Goal: Task Accomplishment & Management: Use online tool/utility

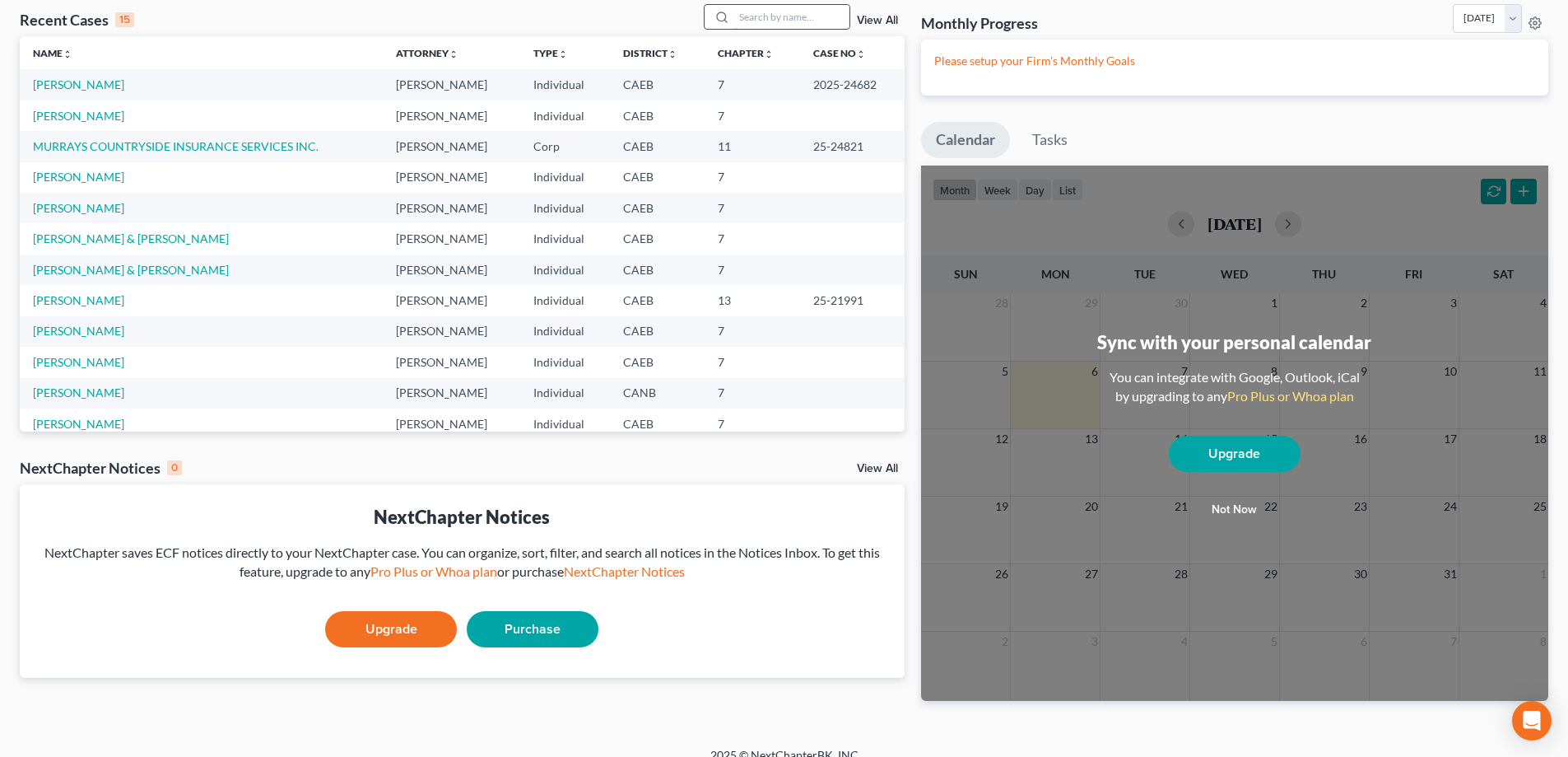
click at [793, 24] on input "search" at bounding box center [792, 17] width 116 height 24
type input "young"
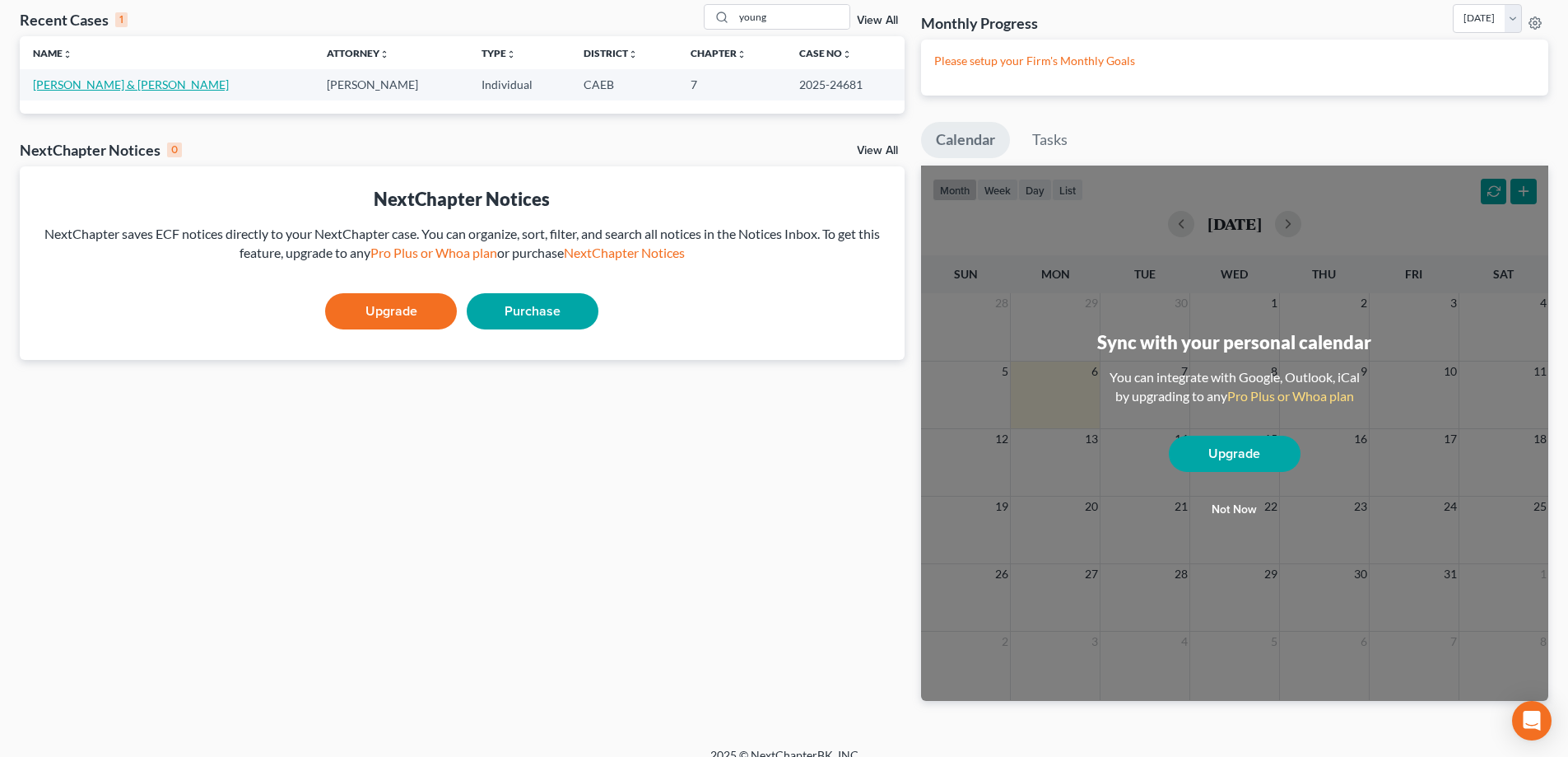
click at [76, 88] on link "[PERSON_NAME] & [PERSON_NAME]" at bounding box center [131, 85] width 196 height 14
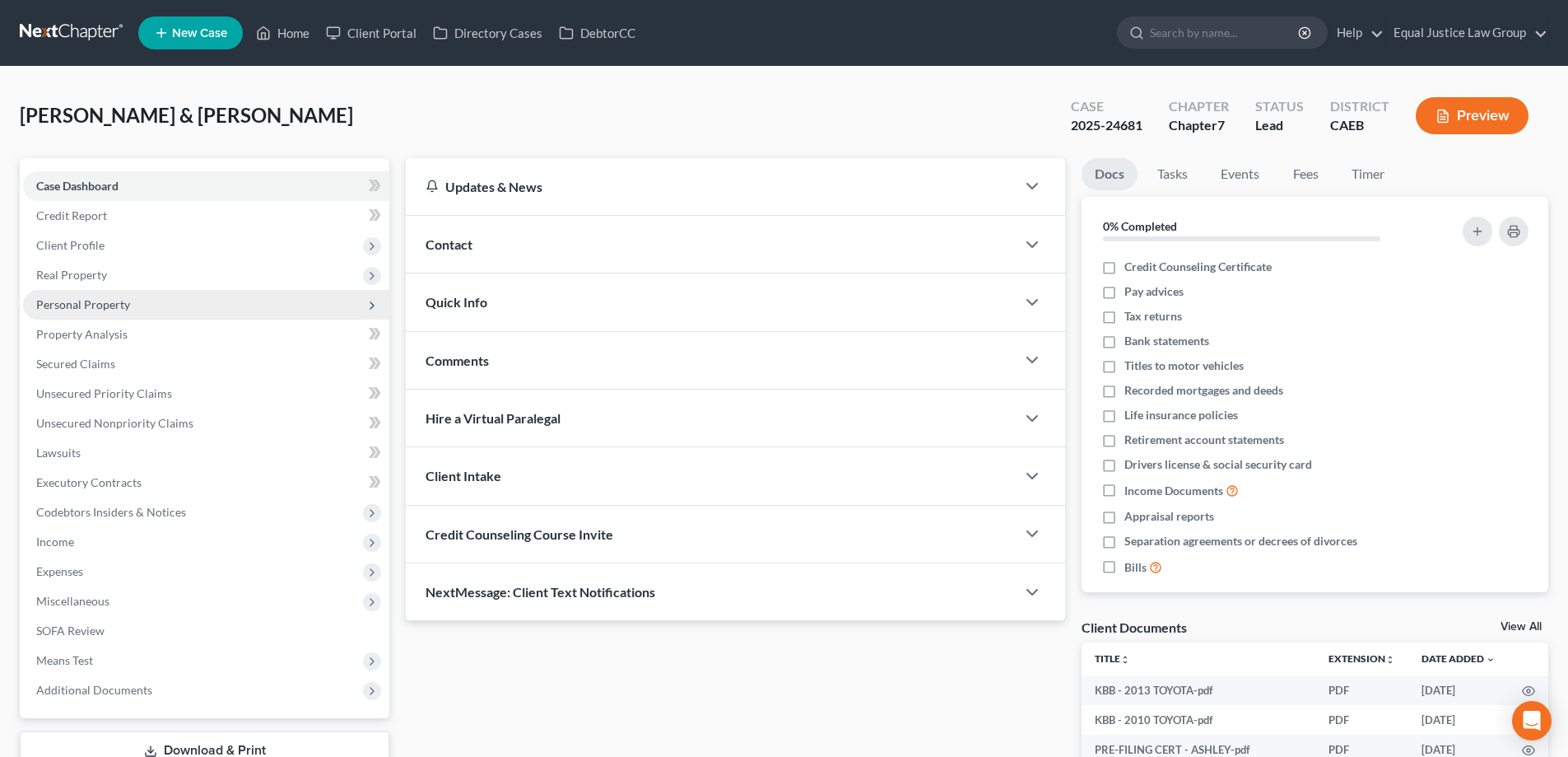
click at [94, 306] on span "Personal Property" at bounding box center [83, 304] width 94 height 14
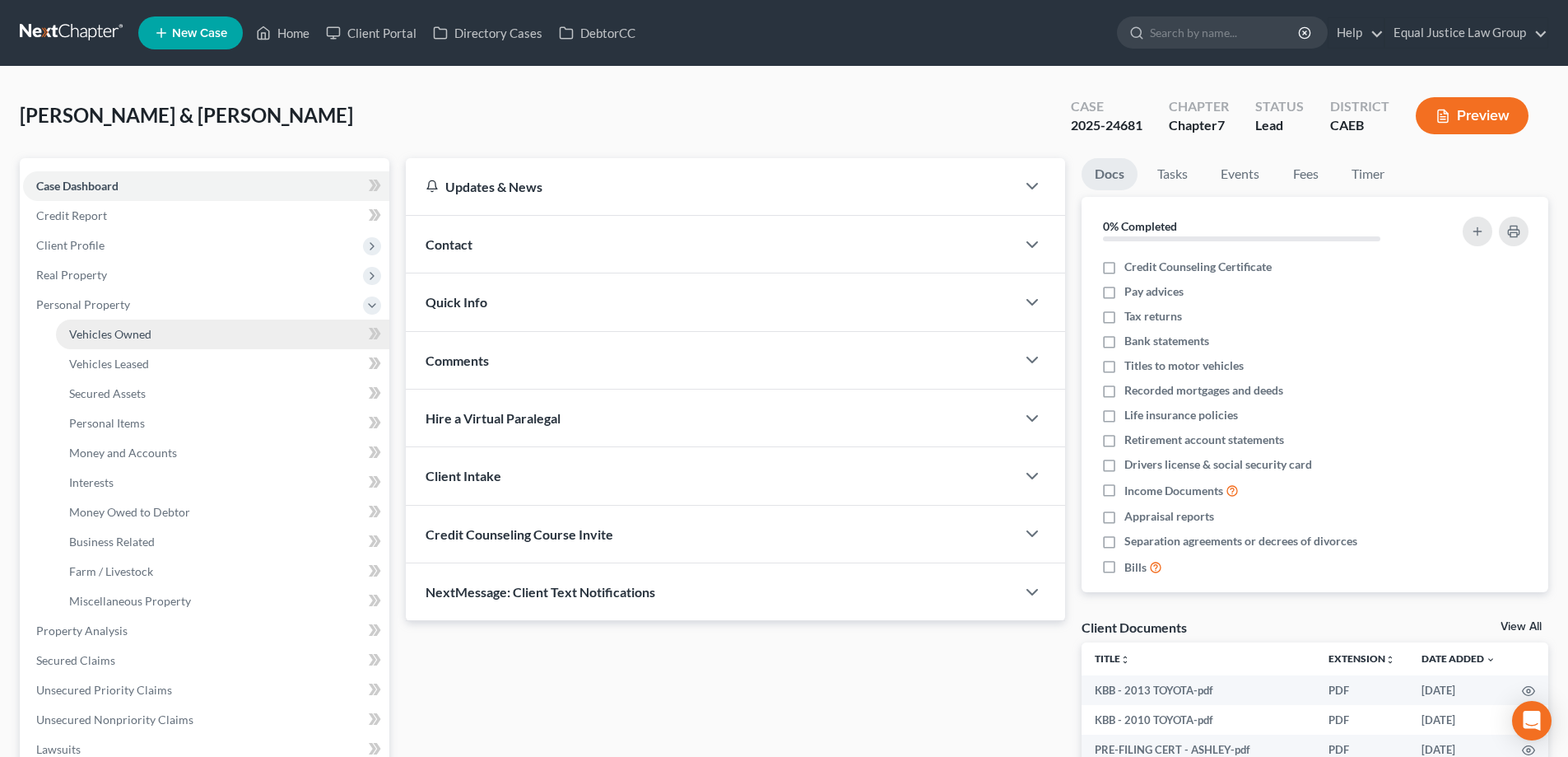
click at [125, 340] on span "Vehicles Owned" at bounding box center [110, 333] width 83 height 14
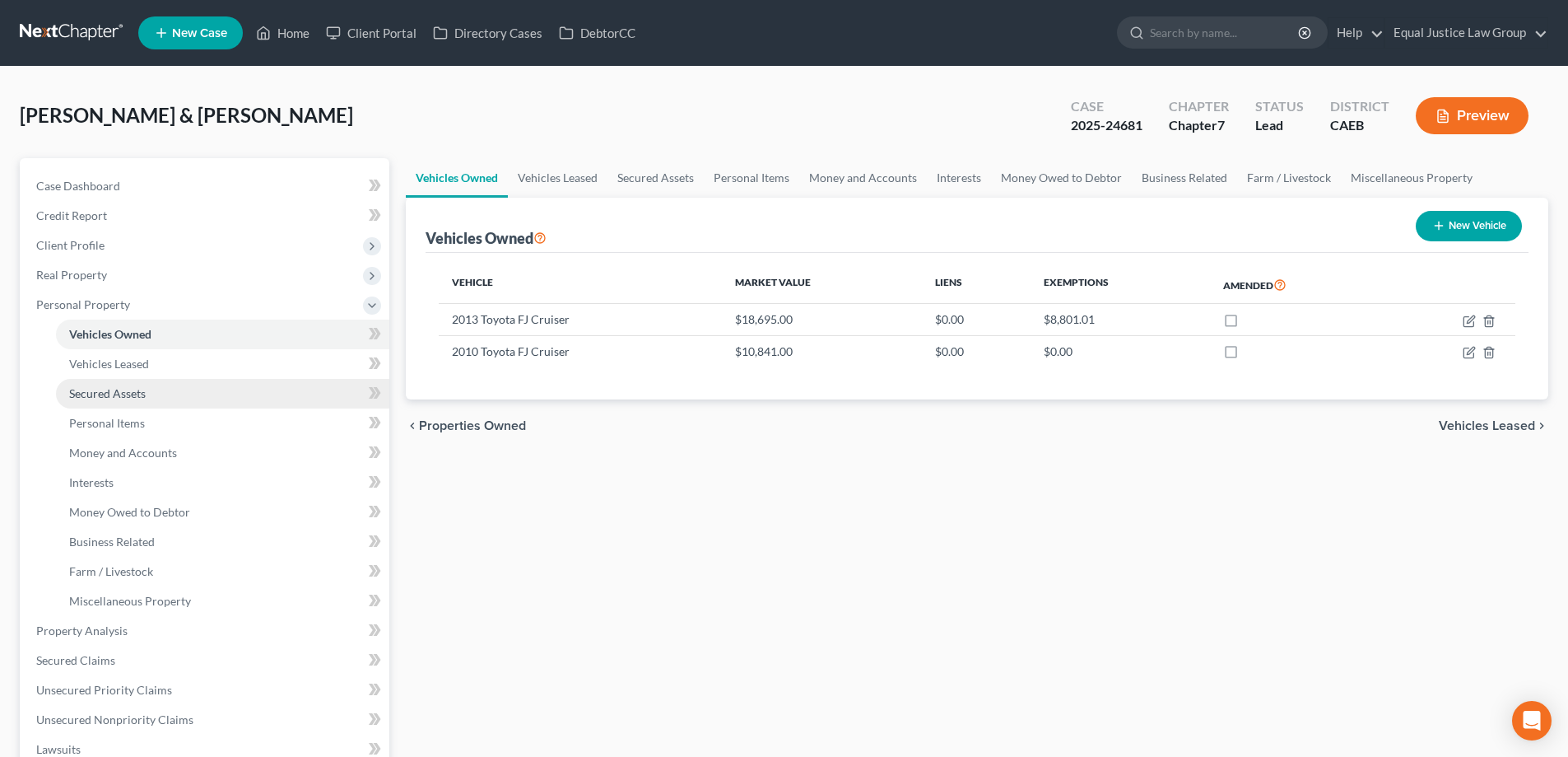
click at [114, 390] on span "Secured Assets" at bounding box center [107, 393] width 77 height 14
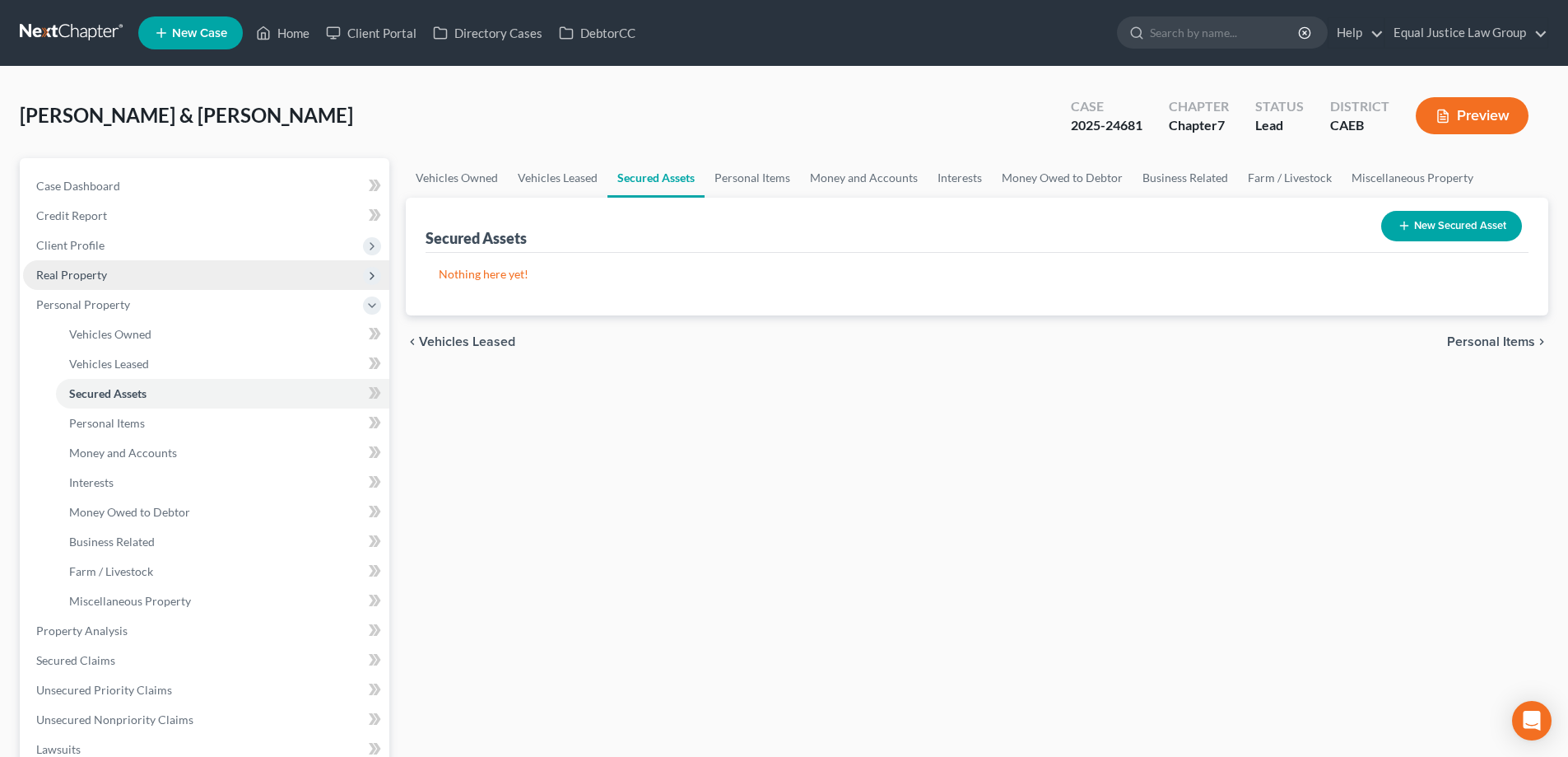
click at [80, 270] on span "Real Property" at bounding box center [71, 274] width 71 height 14
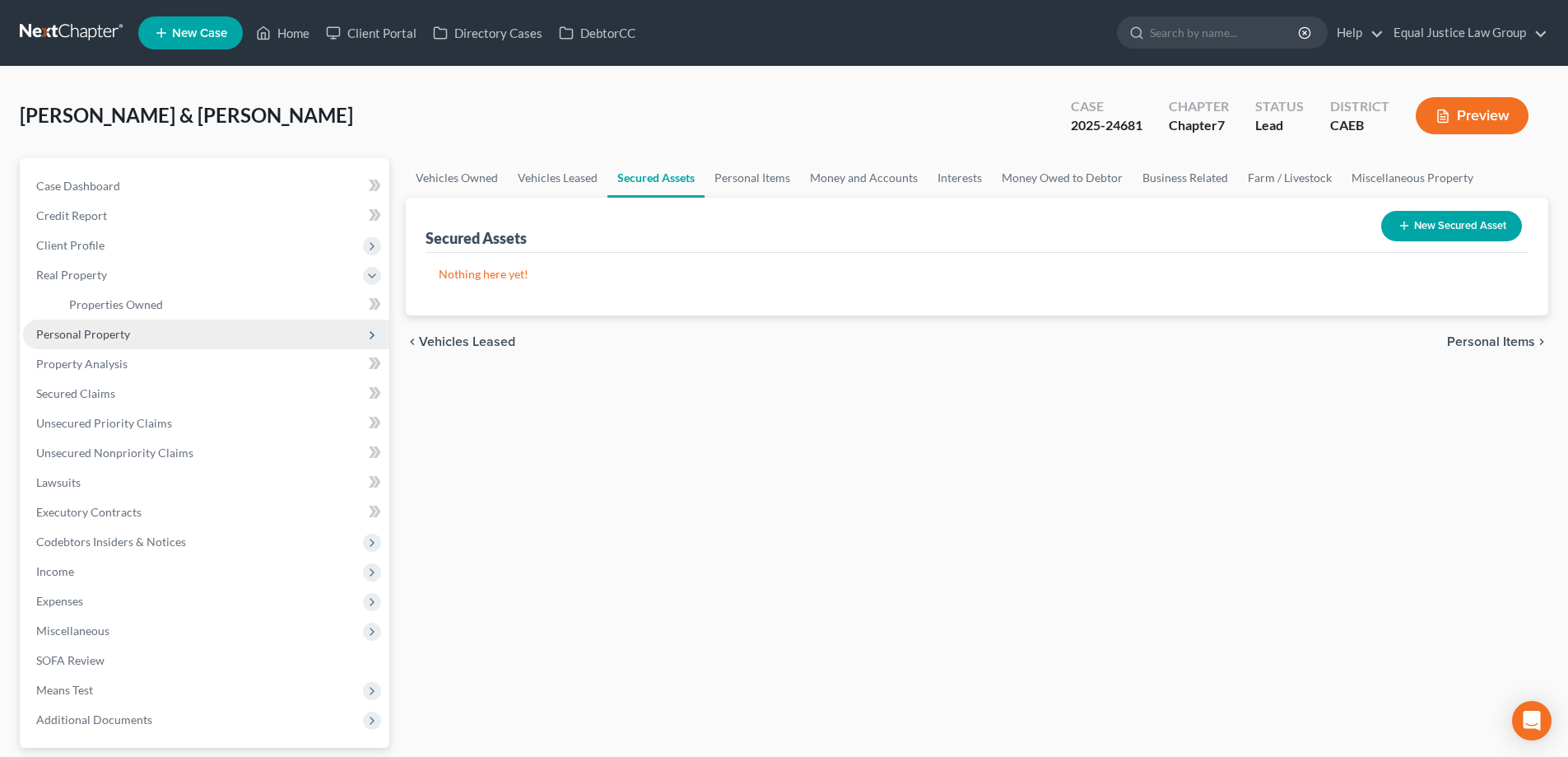
click at [90, 331] on span "Personal Property" at bounding box center [83, 333] width 94 height 14
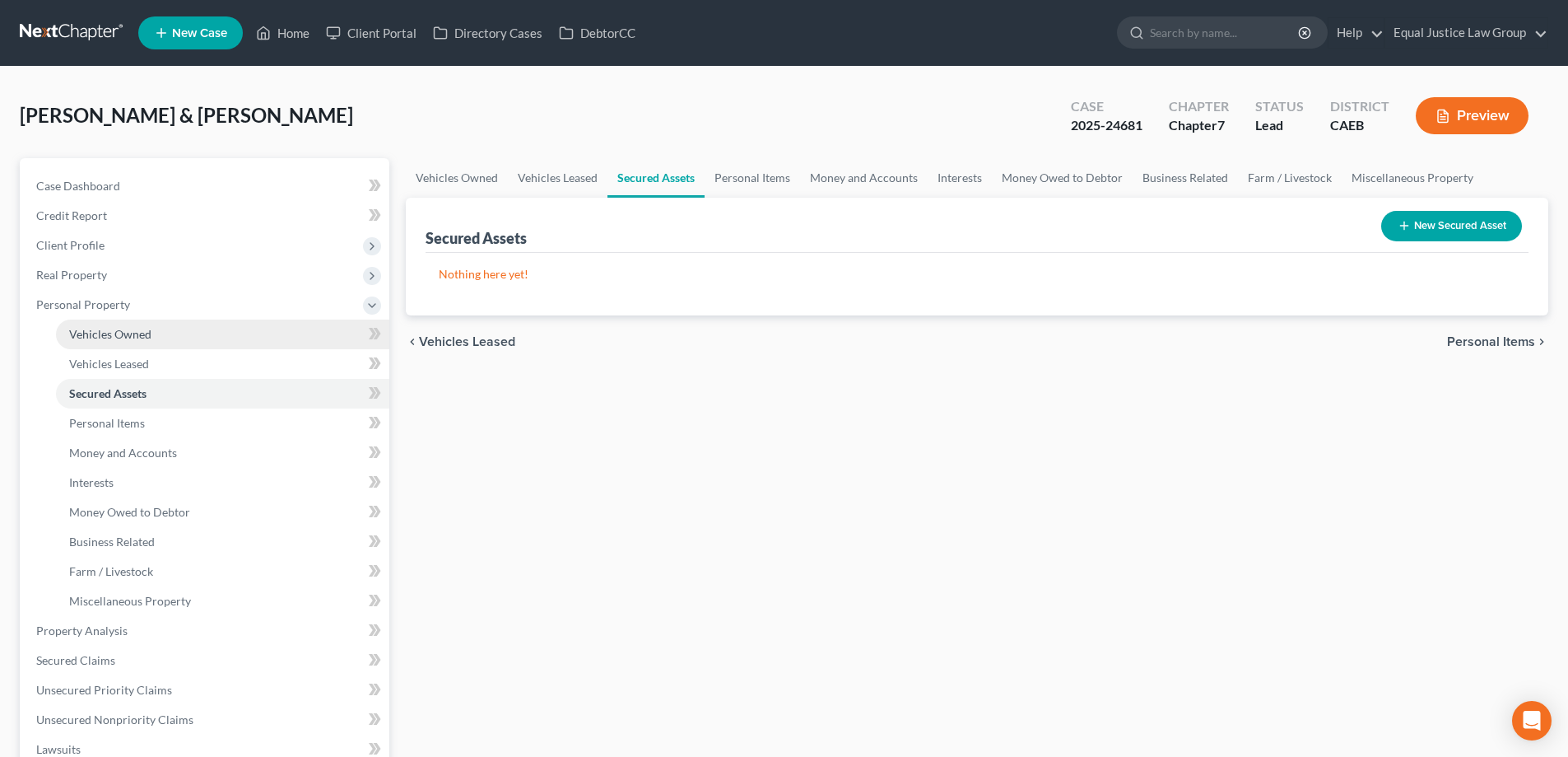
click at [121, 333] on span "Vehicles Owned" at bounding box center [110, 333] width 83 height 14
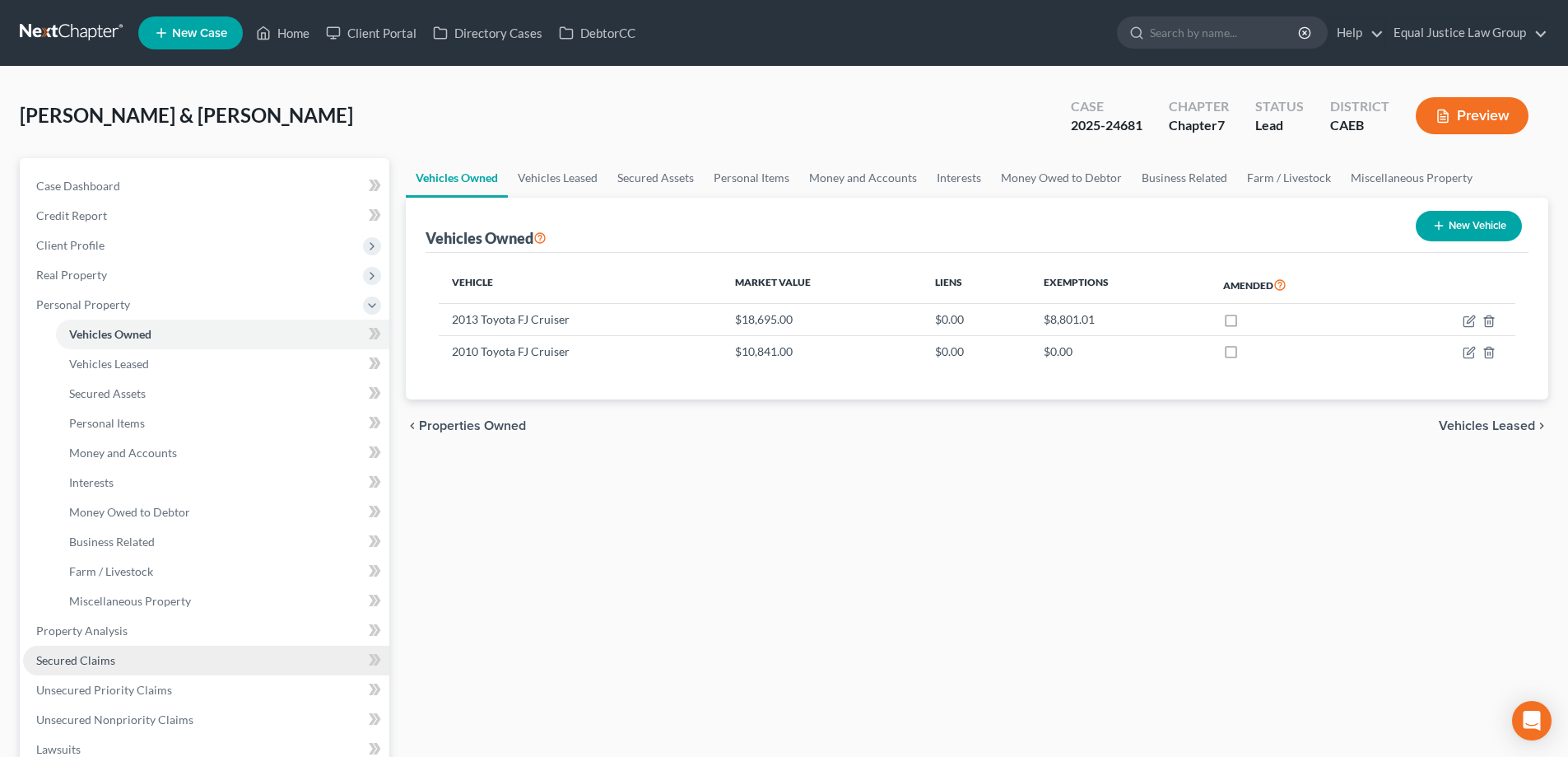
click at [77, 667] on link "Secured Claims" at bounding box center [206, 660] width 366 height 30
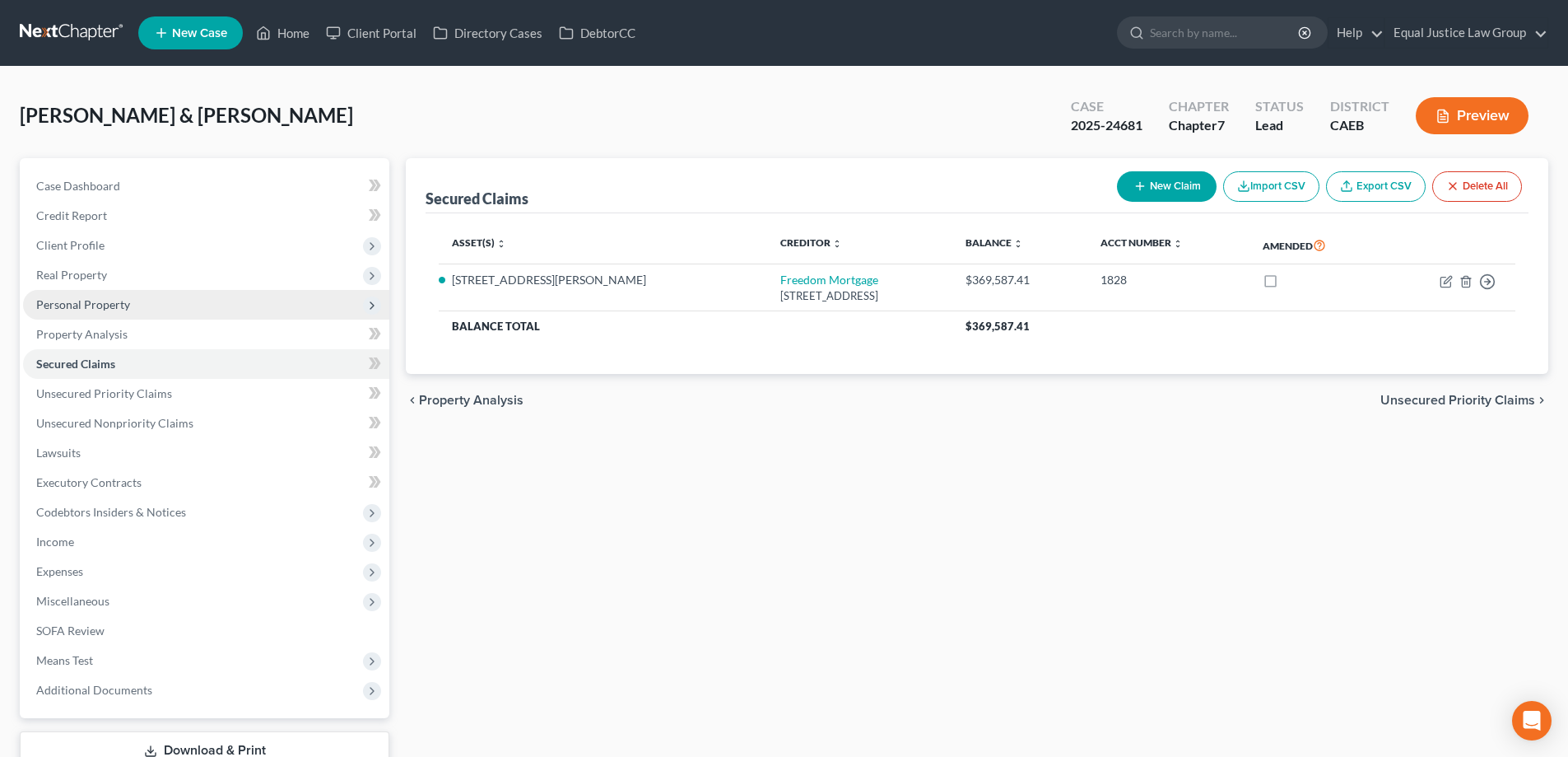
click at [83, 299] on span "Personal Property" at bounding box center [83, 304] width 94 height 14
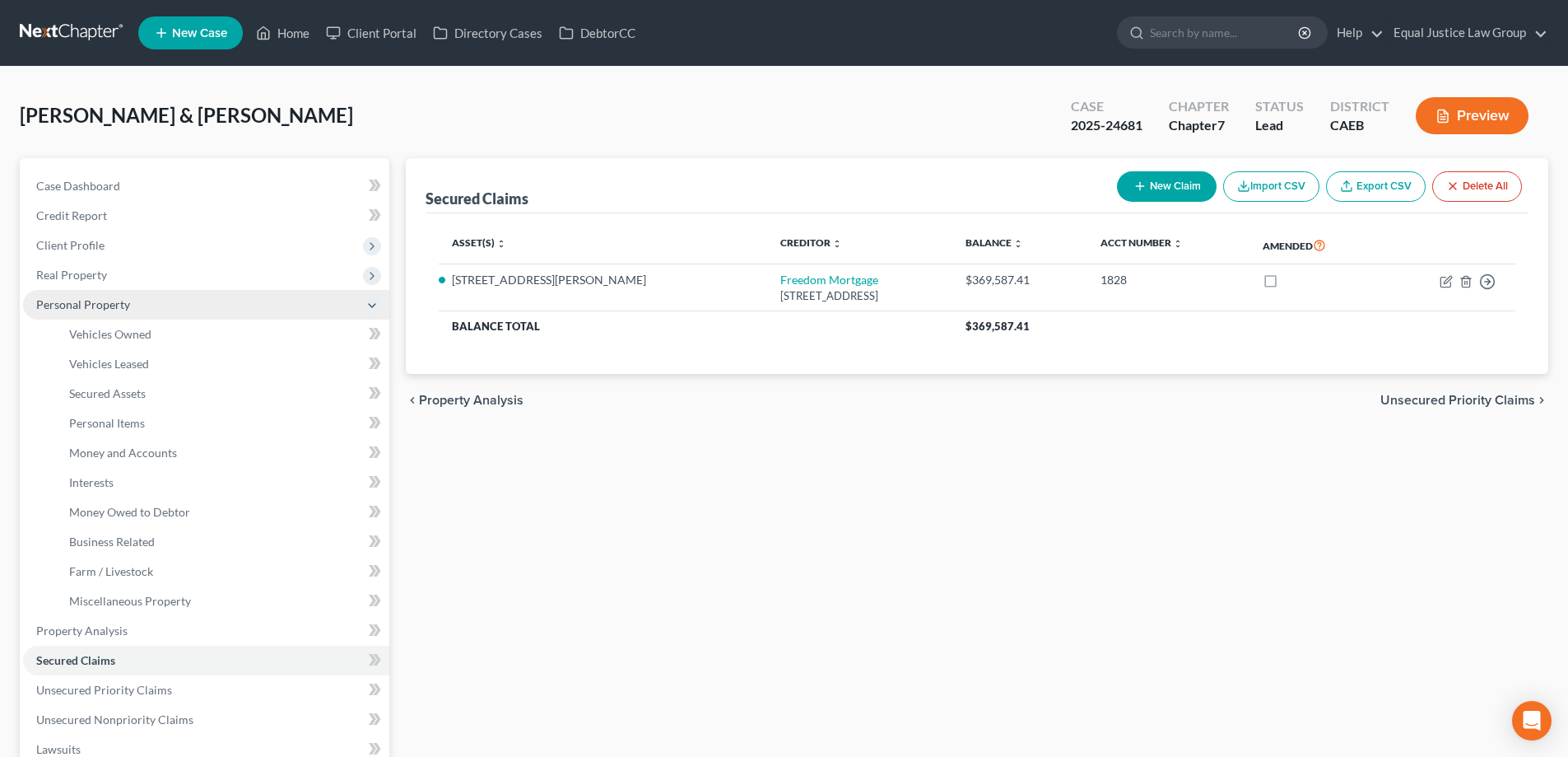
click at [73, 305] on span "Personal Property" at bounding box center [83, 304] width 94 height 14
